Goal: Task Accomplishment & Management: Manage account settings

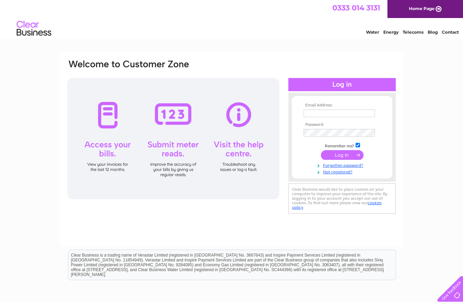
type input "[EMAIL_ADDRESS][DOMAIN_NAME]"
click at [340, 154] on input "submit" at bounding box center [342, 155] width 43 height 10
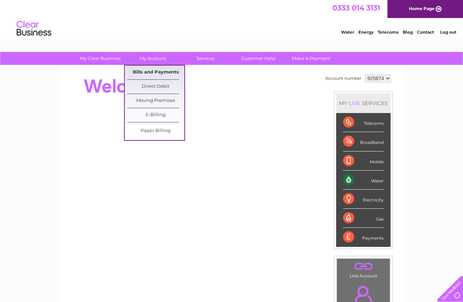
click at [144, 73] on link "Bills and Payments" at bounding box center [155, 73] width 57 height 14
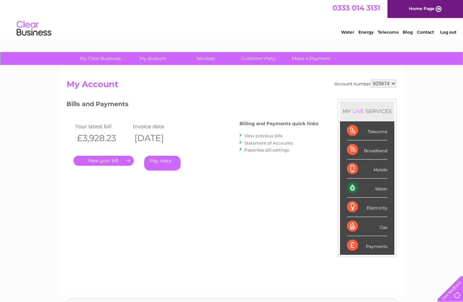
click at [106, 160] on link "." at bounding box center [104, 161] width 60 height 10
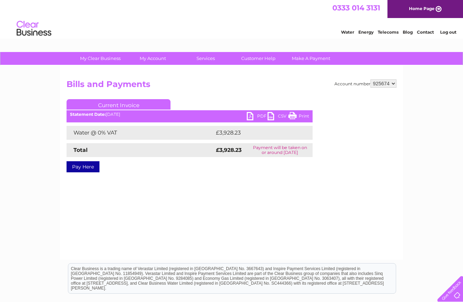
click at [251, 116] on link "PDF" at bounding box center [257, 117] width 21 height 10
click at [447, 32] on link "Log out" at bounding box center [448, 31] width 16 height 5
